Goal: Information Seeking & Learning: Learn about a topic

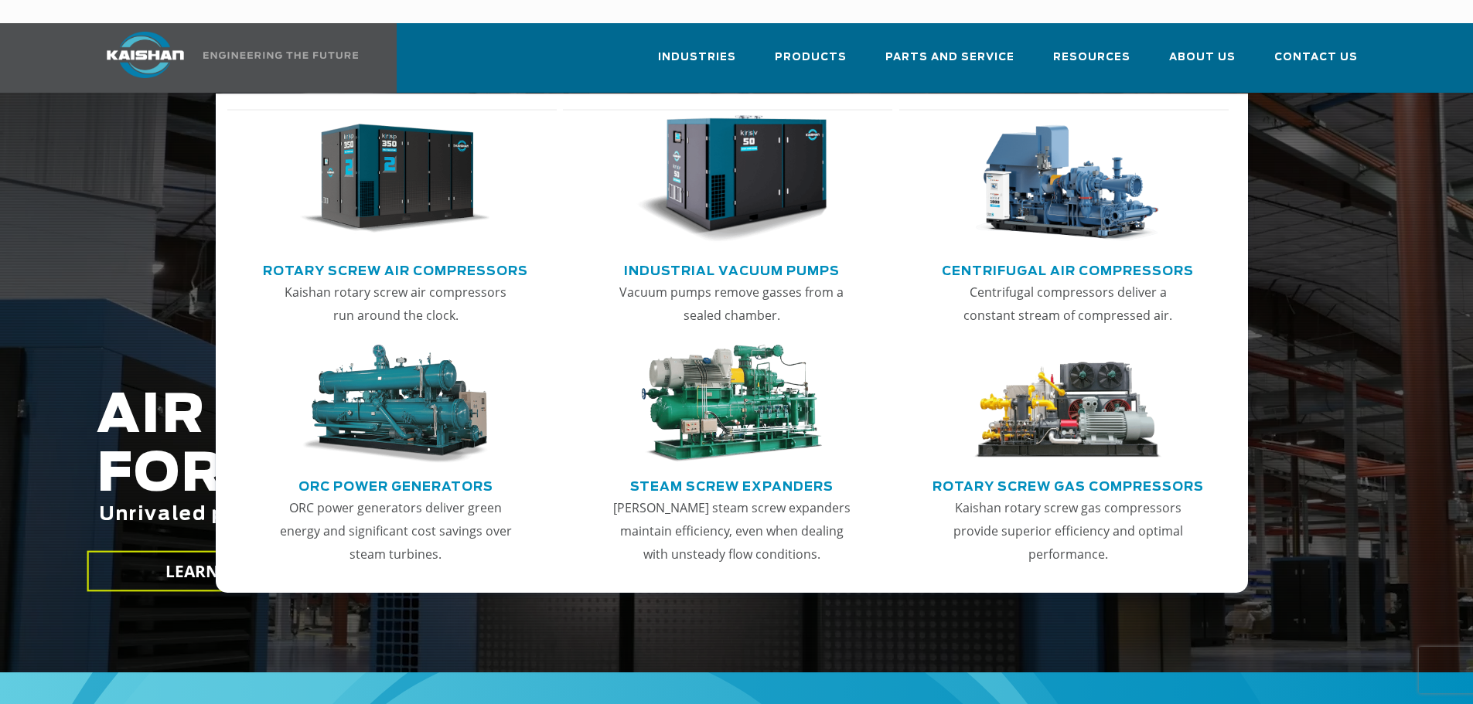
click at [407, 257] on link "Rotary Screw Air Compressors" at bounding box center [395, 268] width 265 height 23
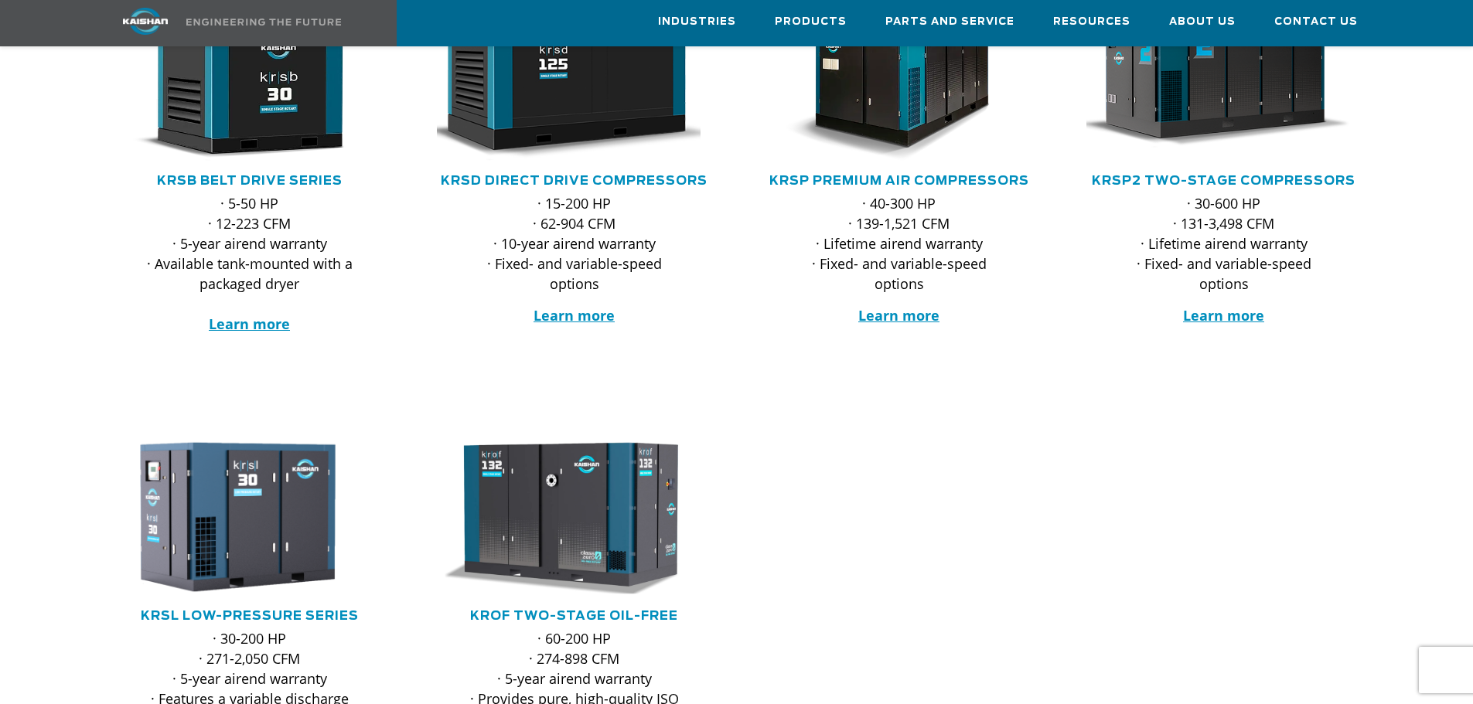
scroll to position [464, 0]
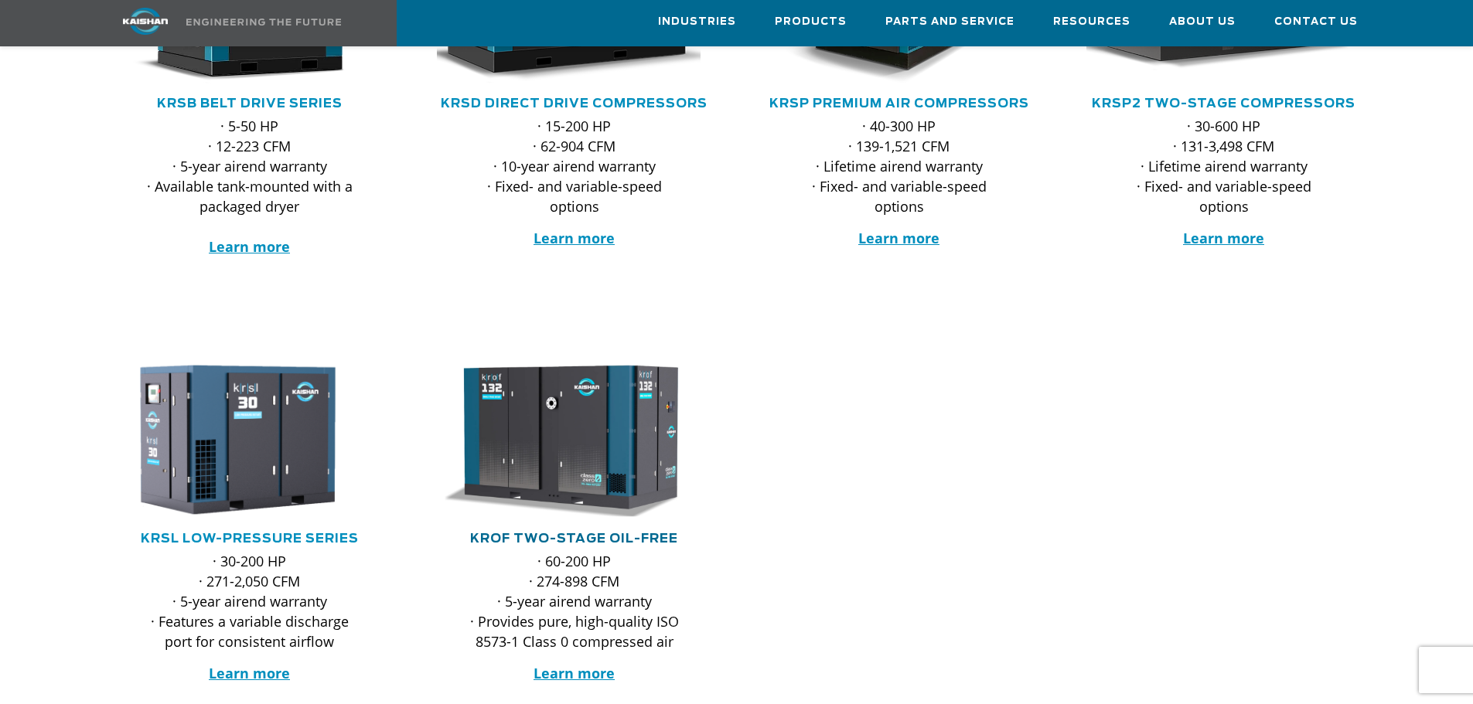
click at [534, 533] on link "KROF TWO-STAGE OIL-FREE" at bounding box center [574, 539] width 208 height 12
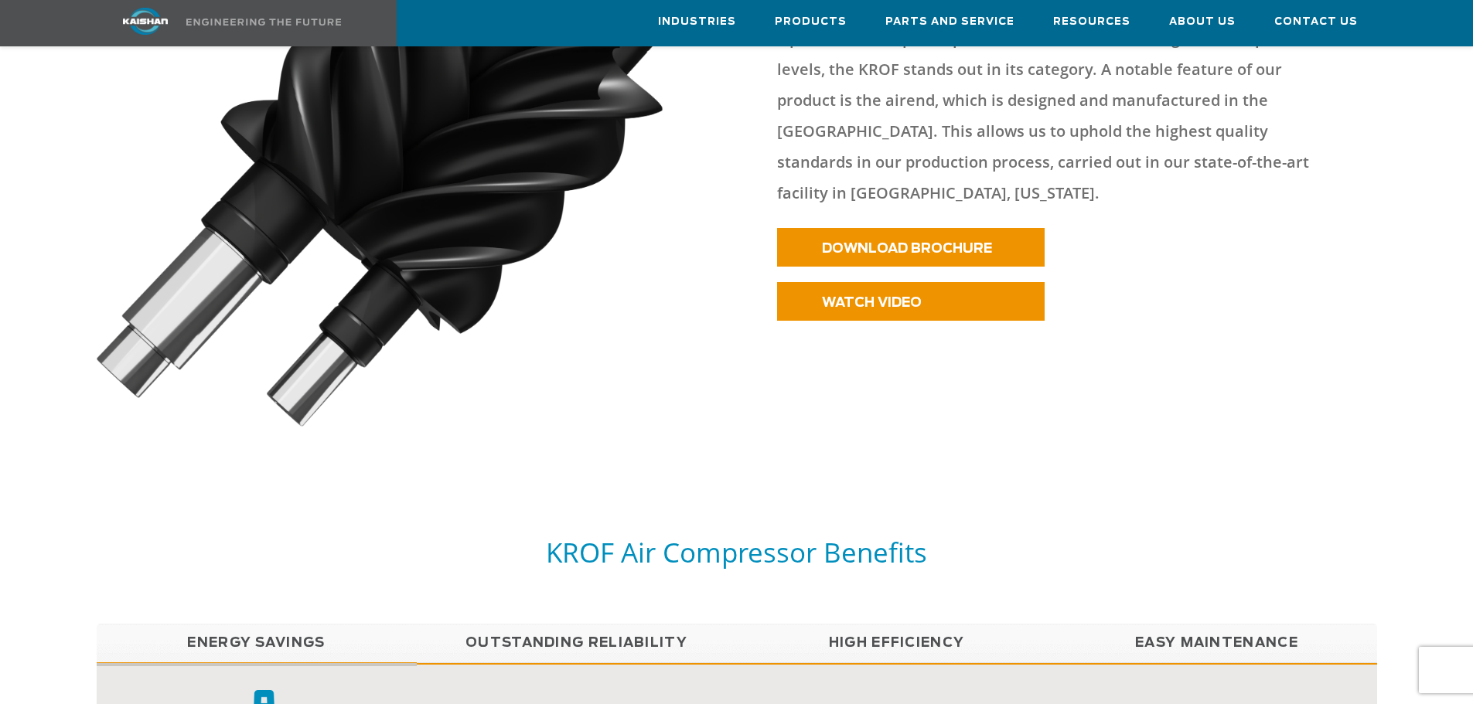
scroll to position [1005, 0]
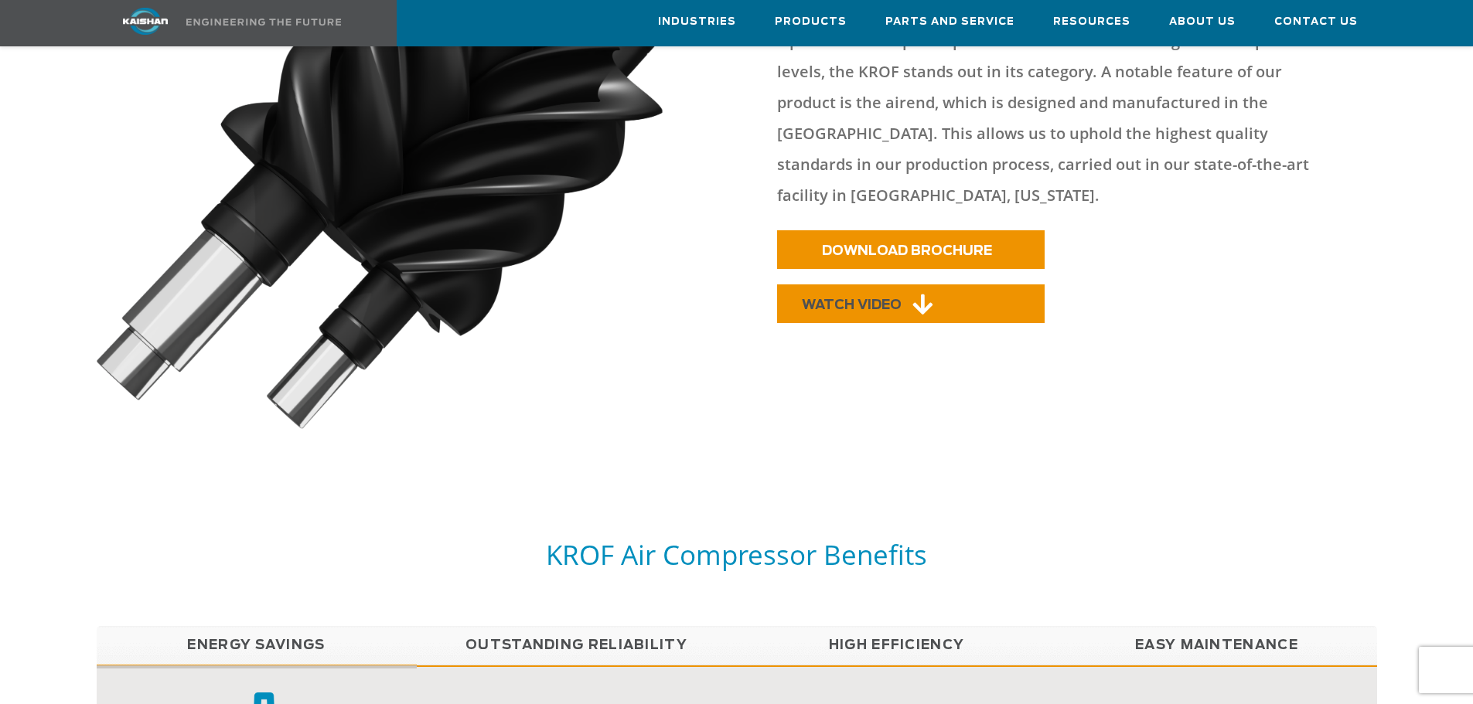
click at [888, 298] on span "WATCH VIDEO" at bounding box center [852, 304] width 100 height 13
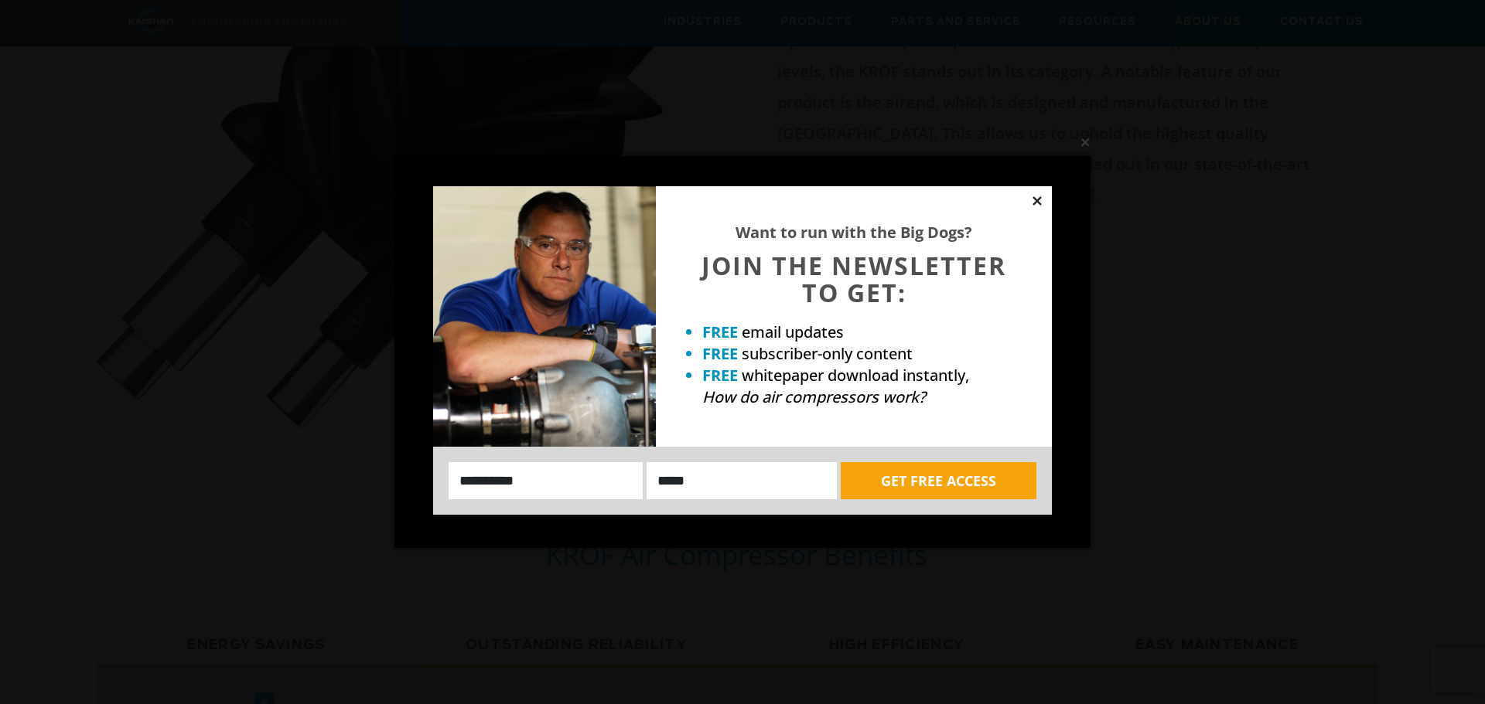
click at [1035, 199] on icon at bounding box center [1036, 200] width 9 height 9
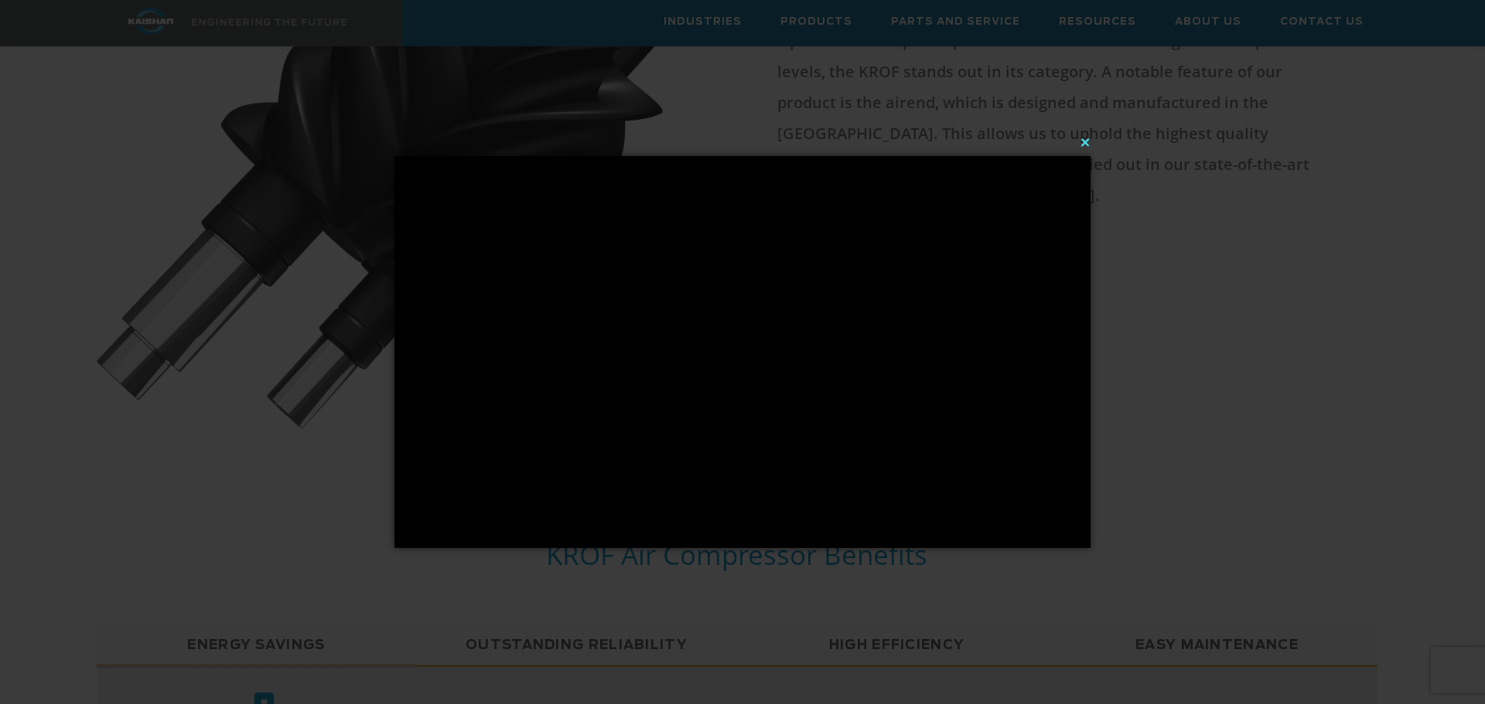
click at [1086, 141] on button "×" at bounding box center [747, 142] width 696 height 34
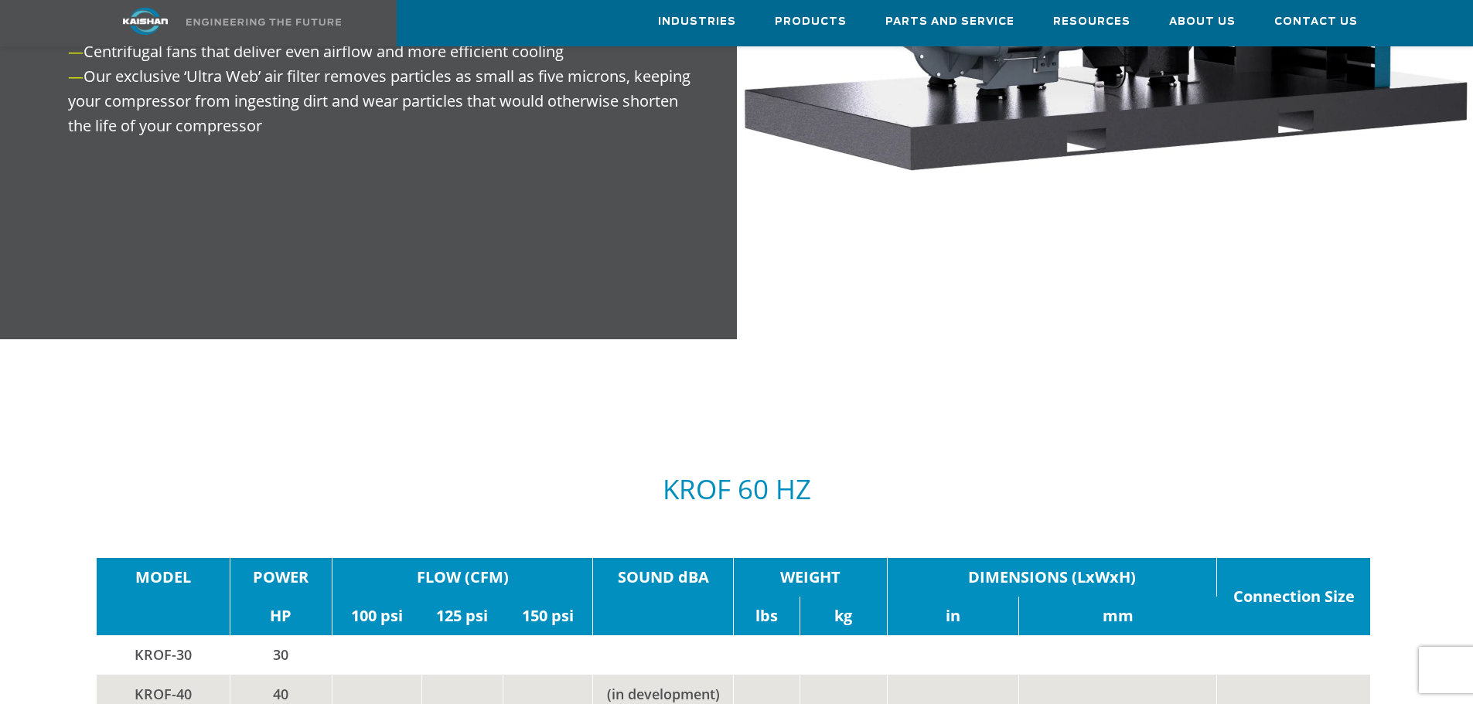
scroll to position [2629, 0]
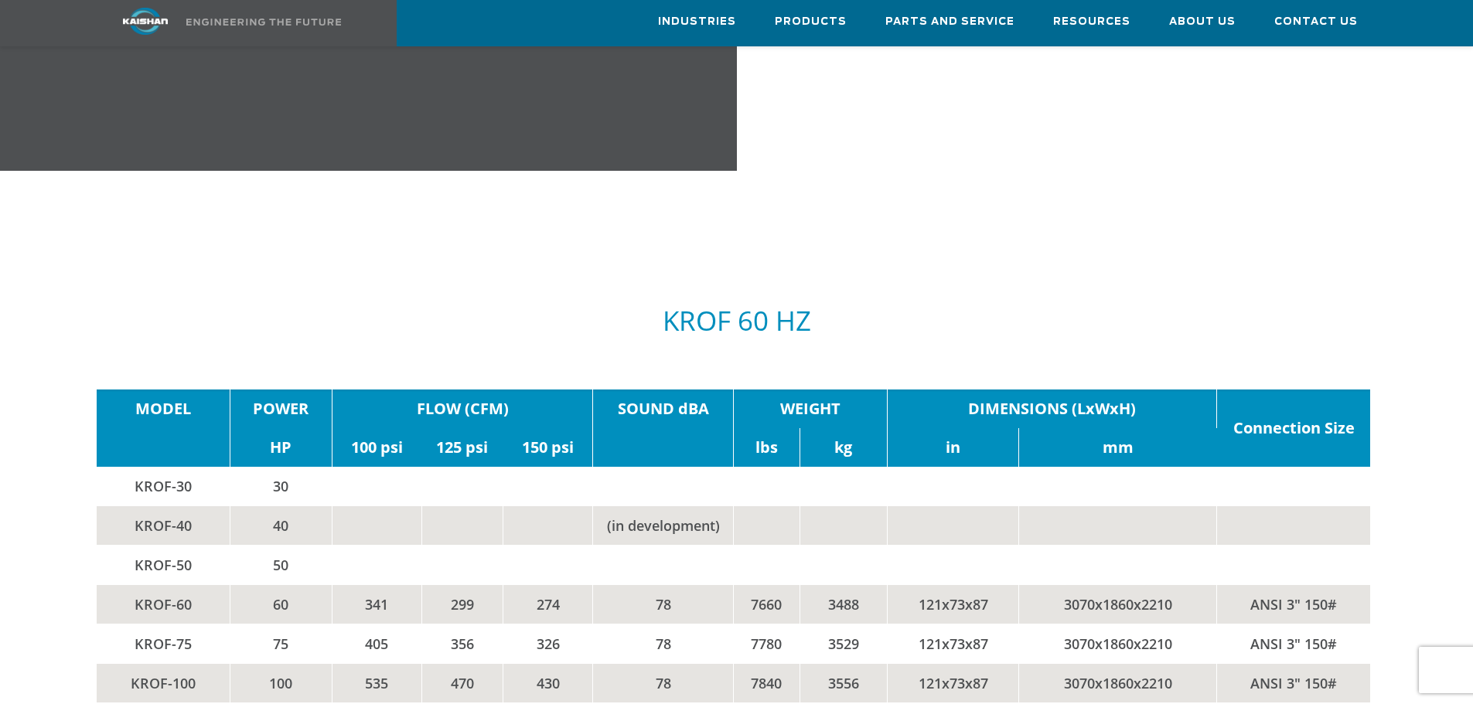
click at [734, 306] on h5 "KROF 60 HZ" at bounding box center [737, 320] width 1280 height 29
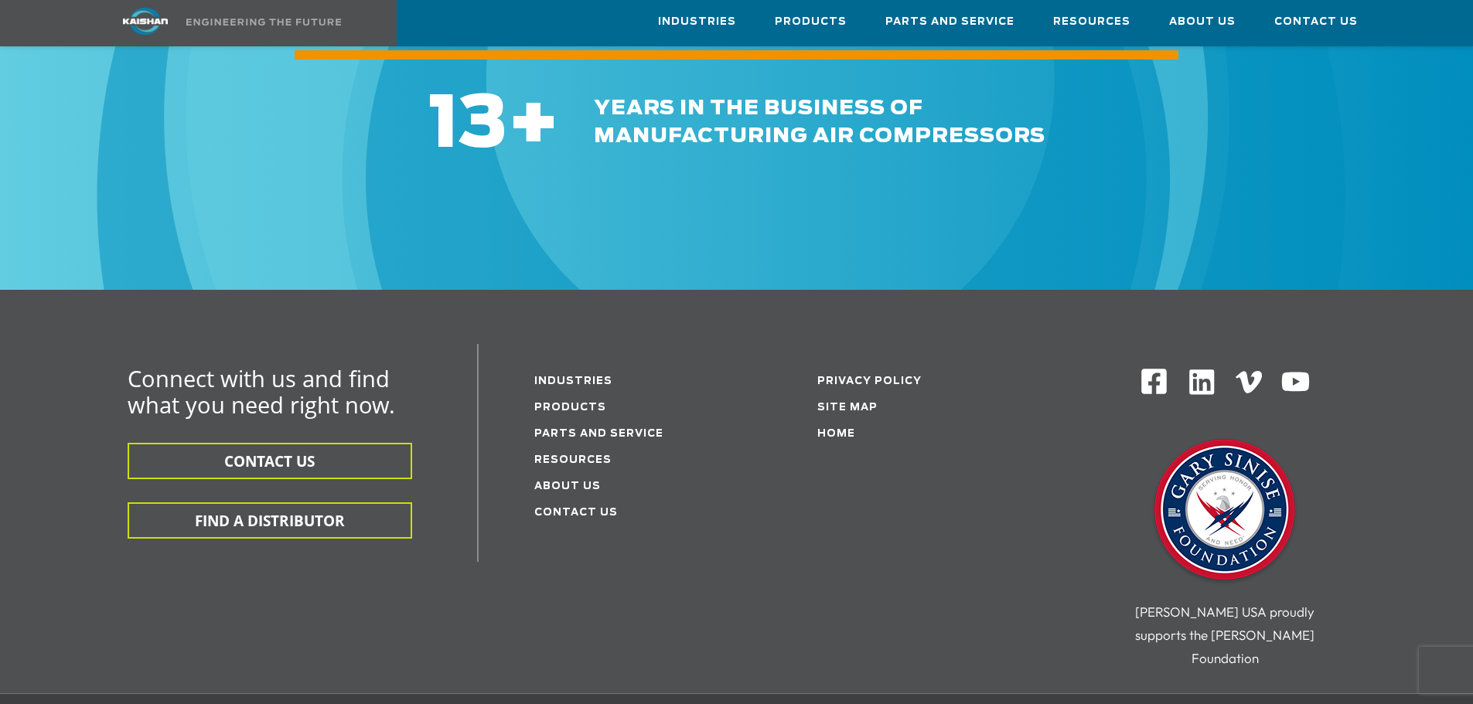
scroll to position [5490, 0]
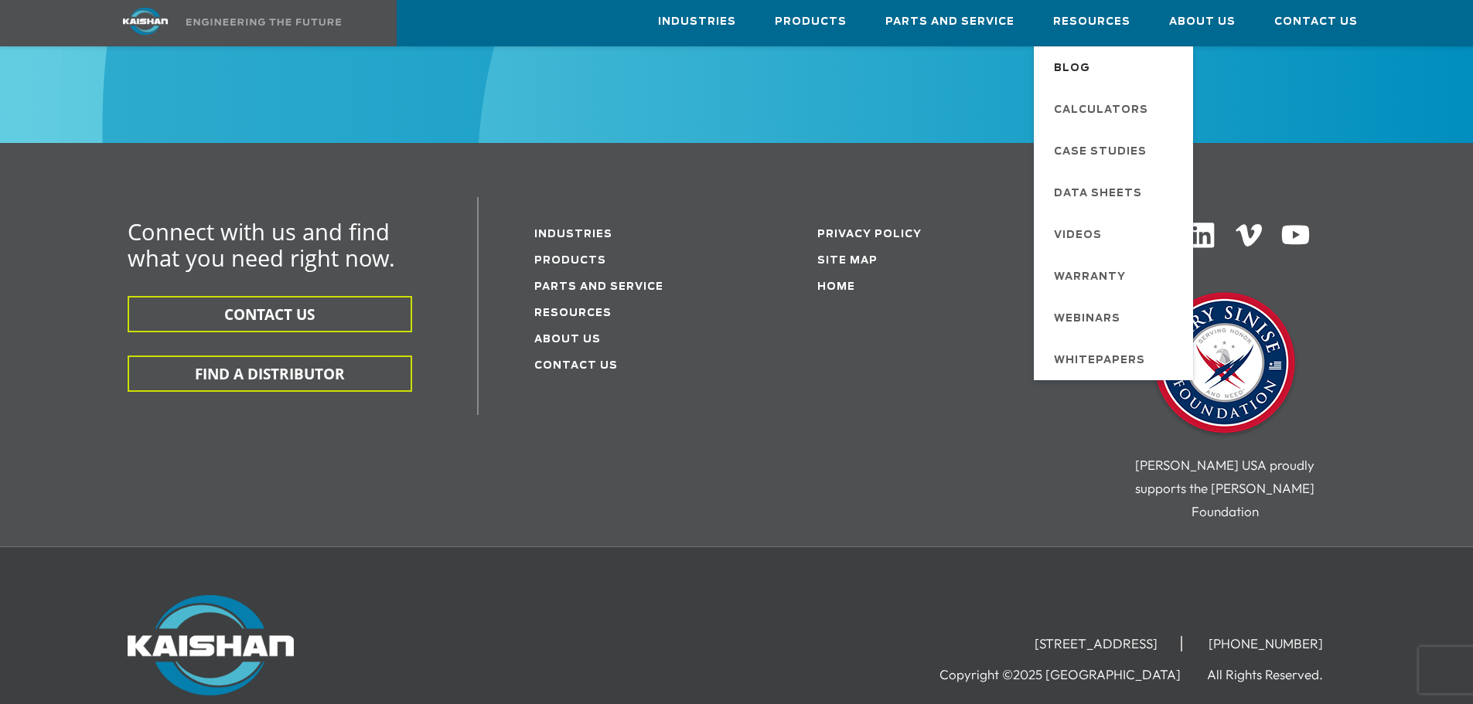
click at [1086, 63] on span "Blog" at bounding box center [1072, 69] width 36 height 26
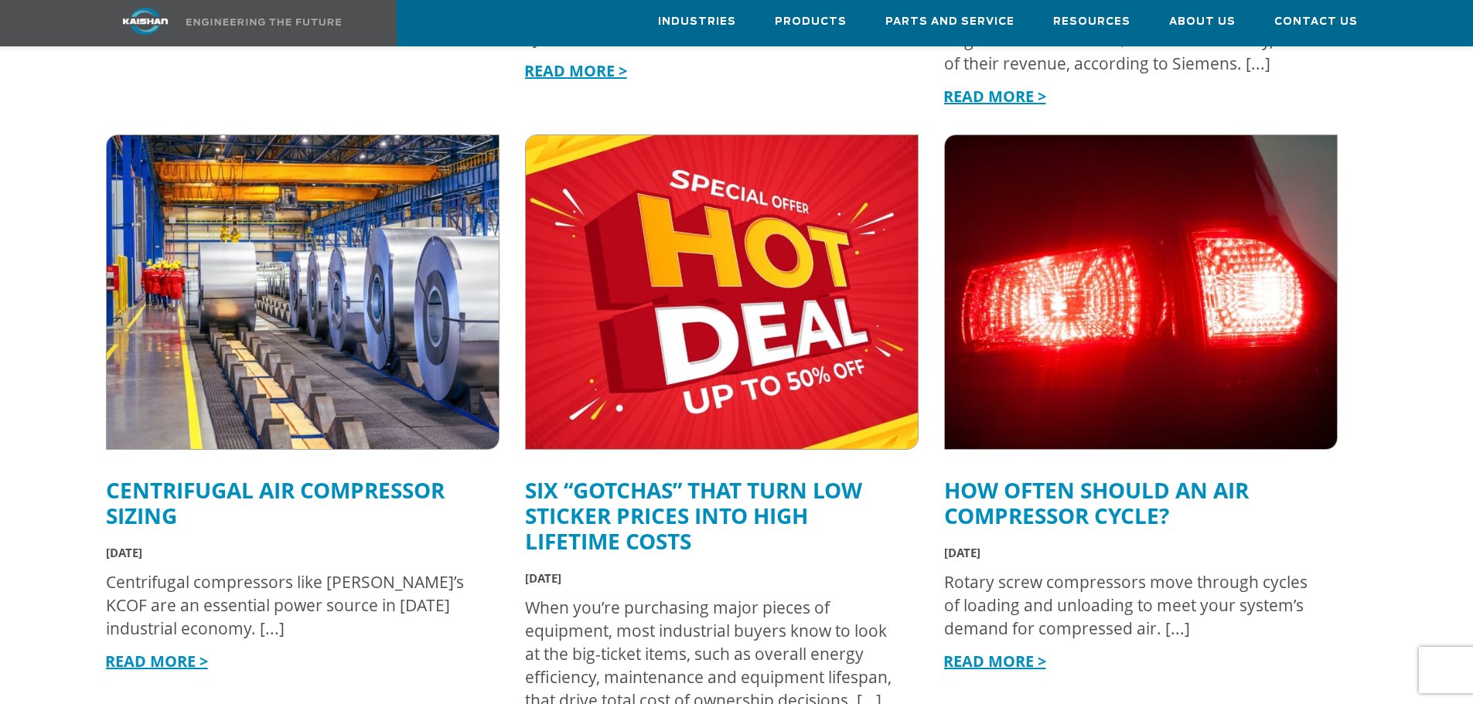
scroll to position [1624, 0]
